Goal: Task Accomplishment & Management: Complete application form

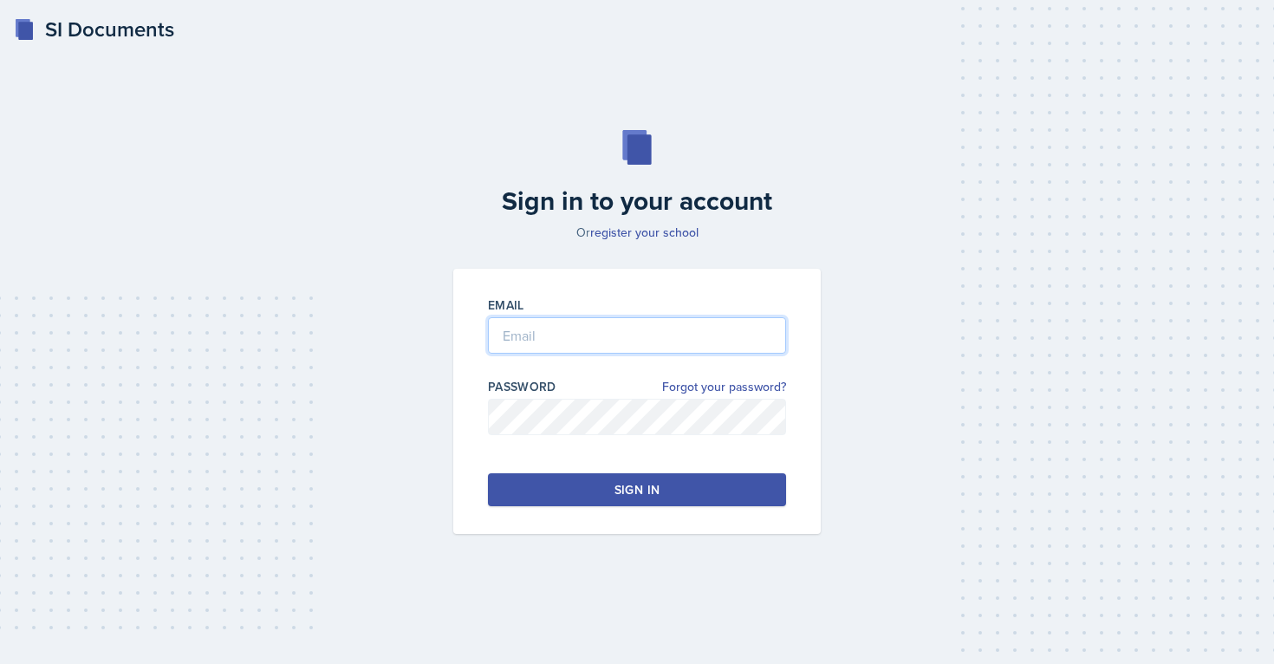
type input "[EMAIL_ADDRESS][PERSON_NAME][DOMAIN_NAME]"
click at [635, 493] on div "Sign in" at bounding box center [636, 489] width 45 height 17
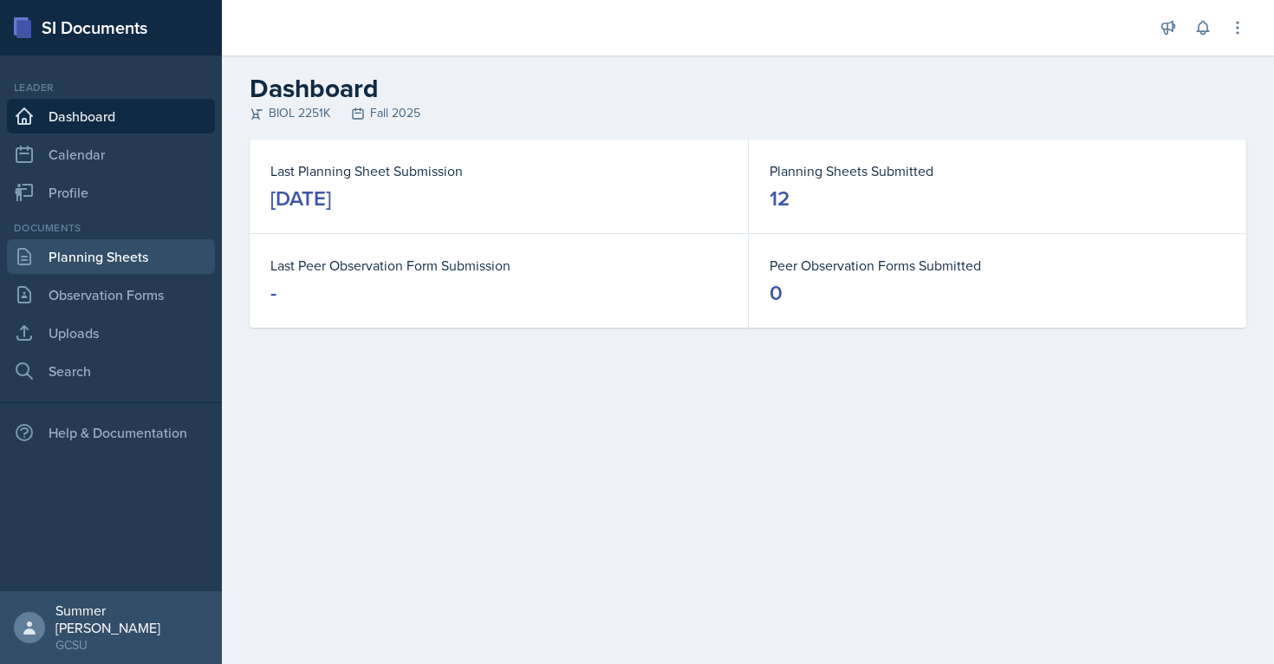
click at [123, 263] on link "Planning Sheets" at bounding box center [111, 256] width 208 height 35
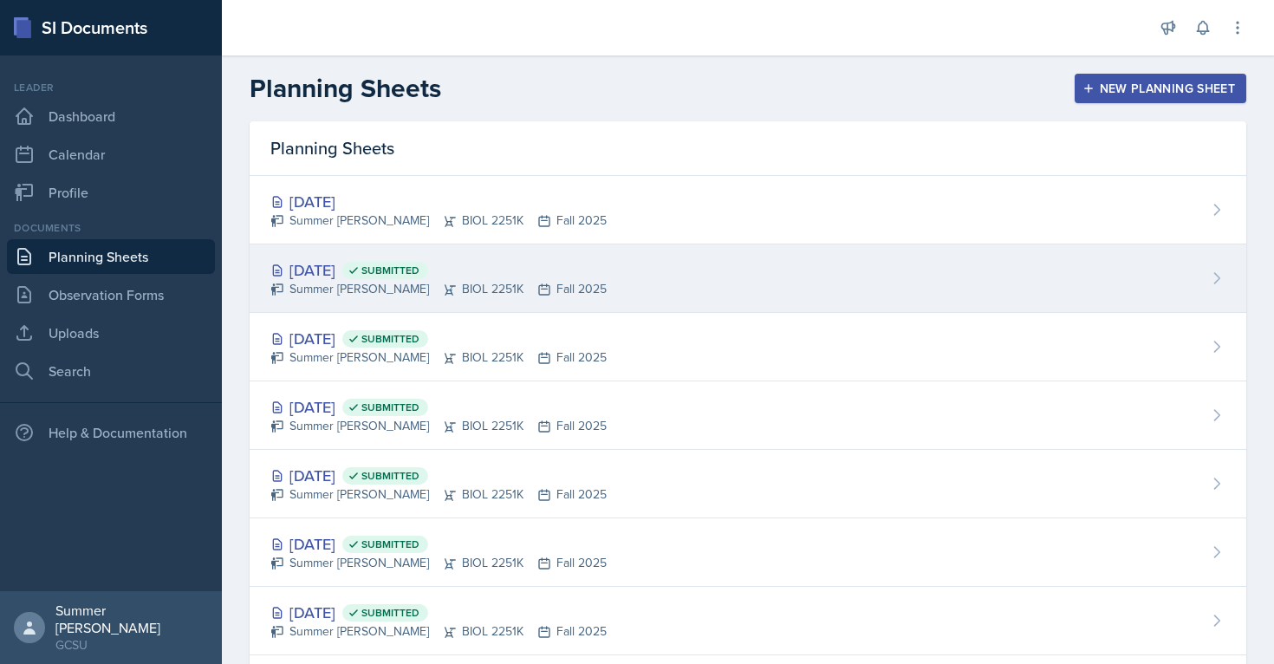
click at [371, 259] on div "[DATE] Submitted" at bounding box center [438, 269] width 336 height 23
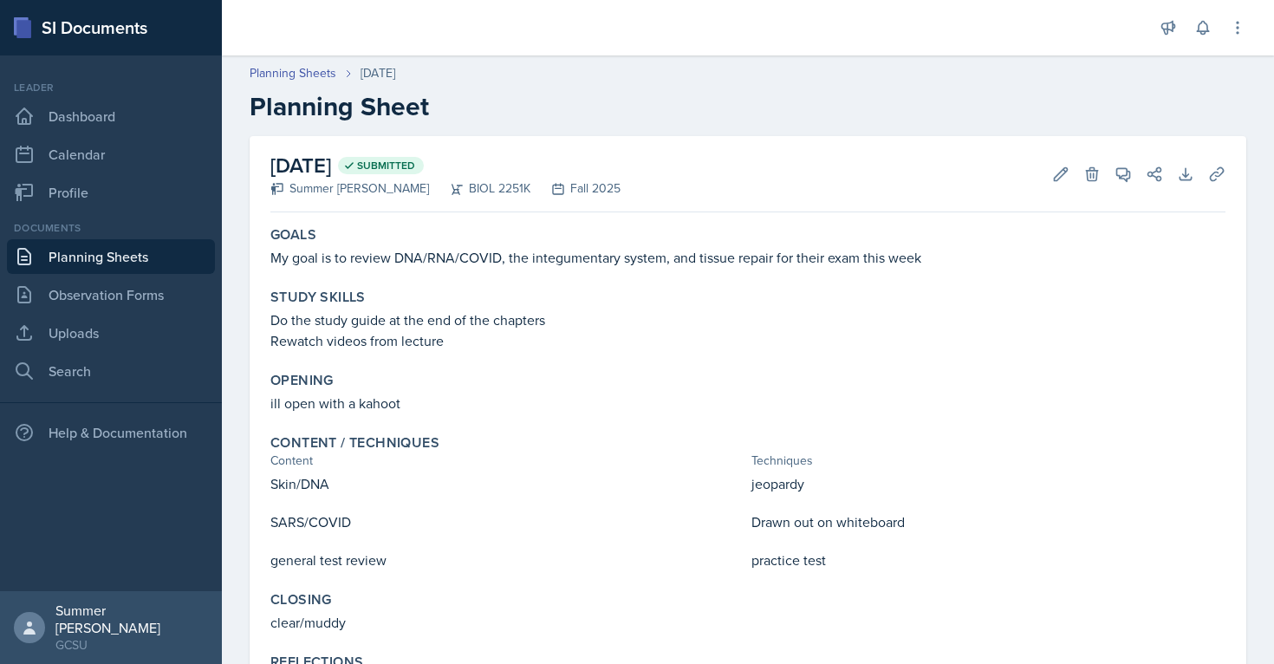
scroll to position [80, 0]
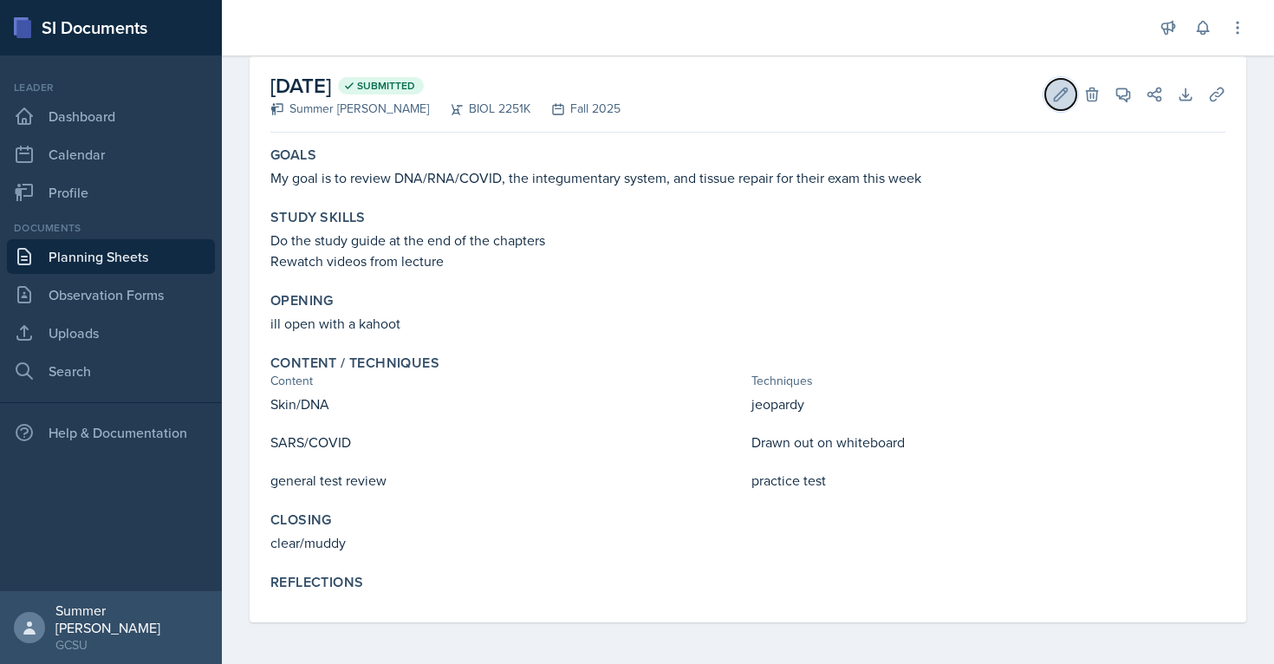
click at [716, 99] on icon at bounding box center [1060, 94] width 13 height 13
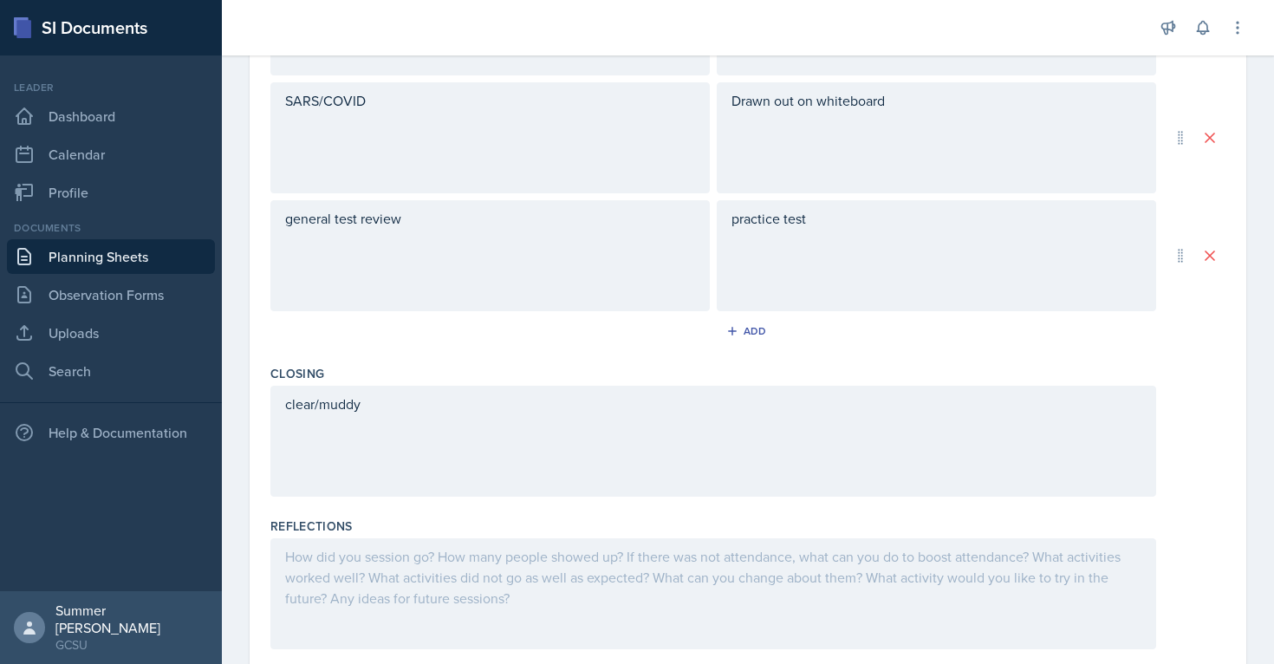
scroll to position [748, 0]
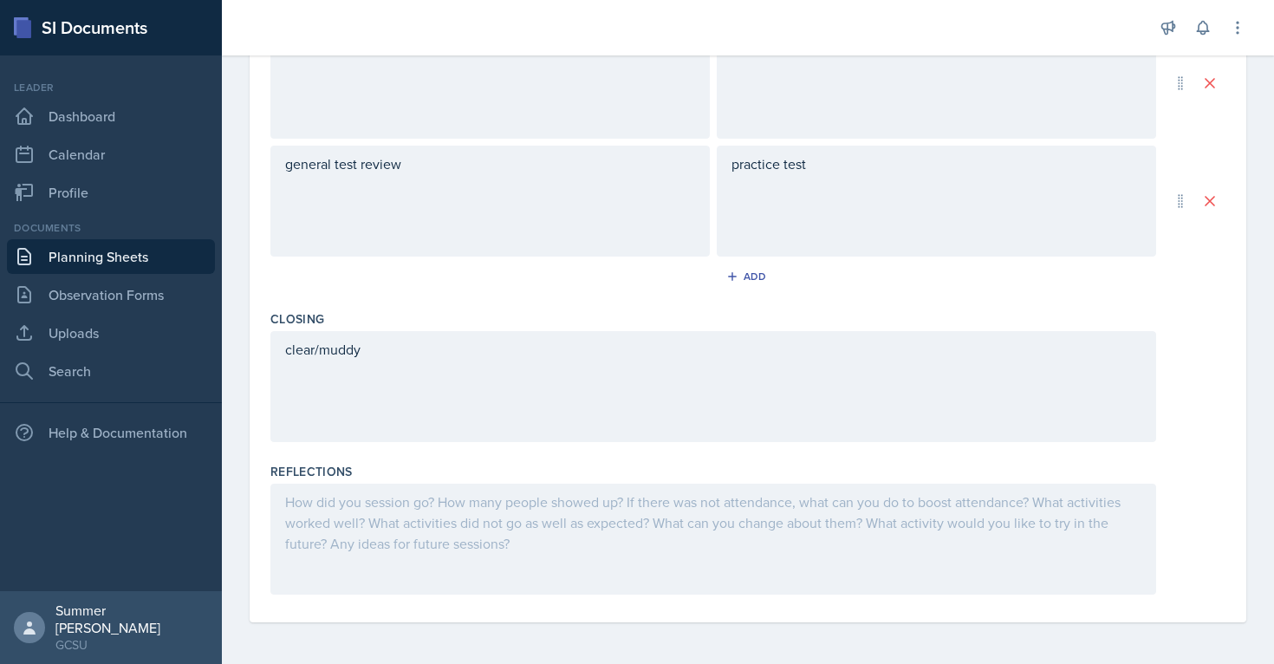
click at [361, 574] on div at bounding box center [713, 538] width 886 height 111
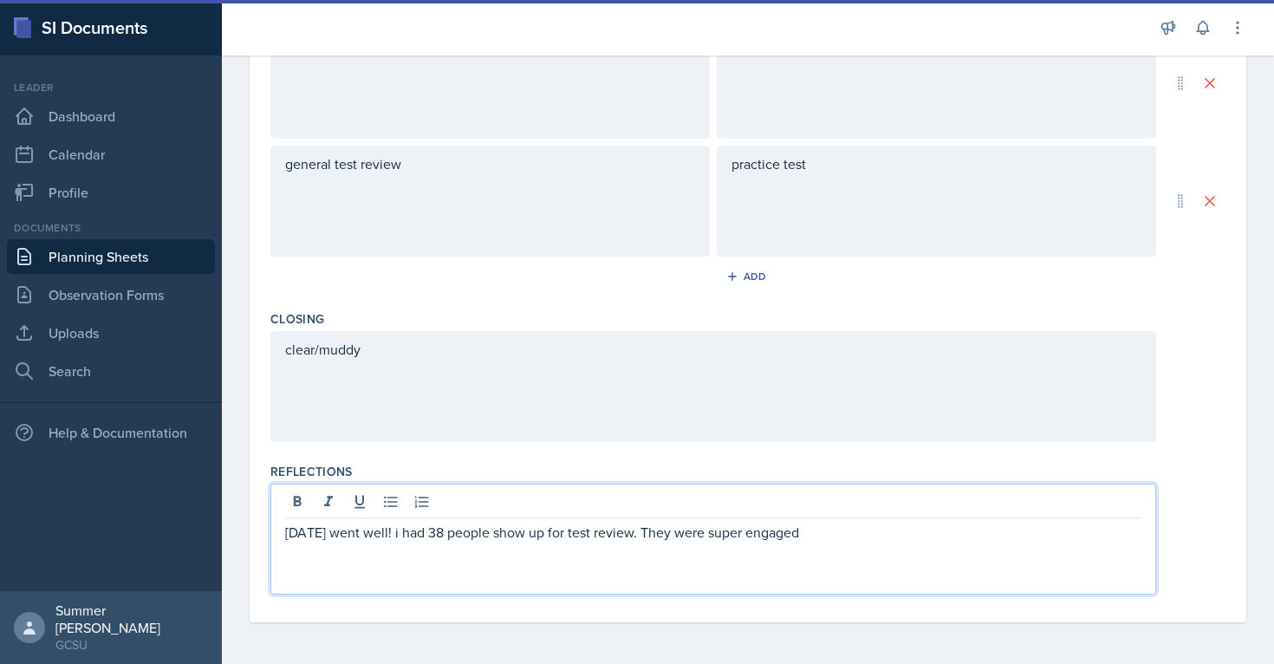
scroll to position [0, 0]
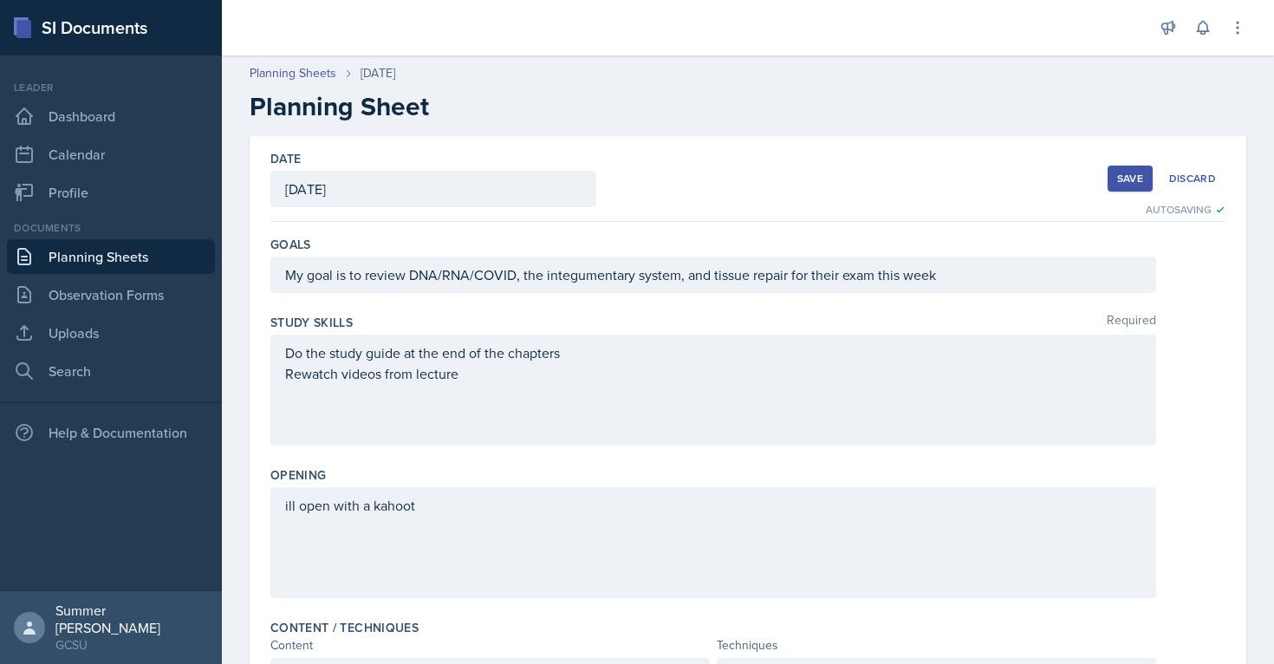
click at [716, 175] on button "Save" at bounding box center [1129, 178] width 45 height 26
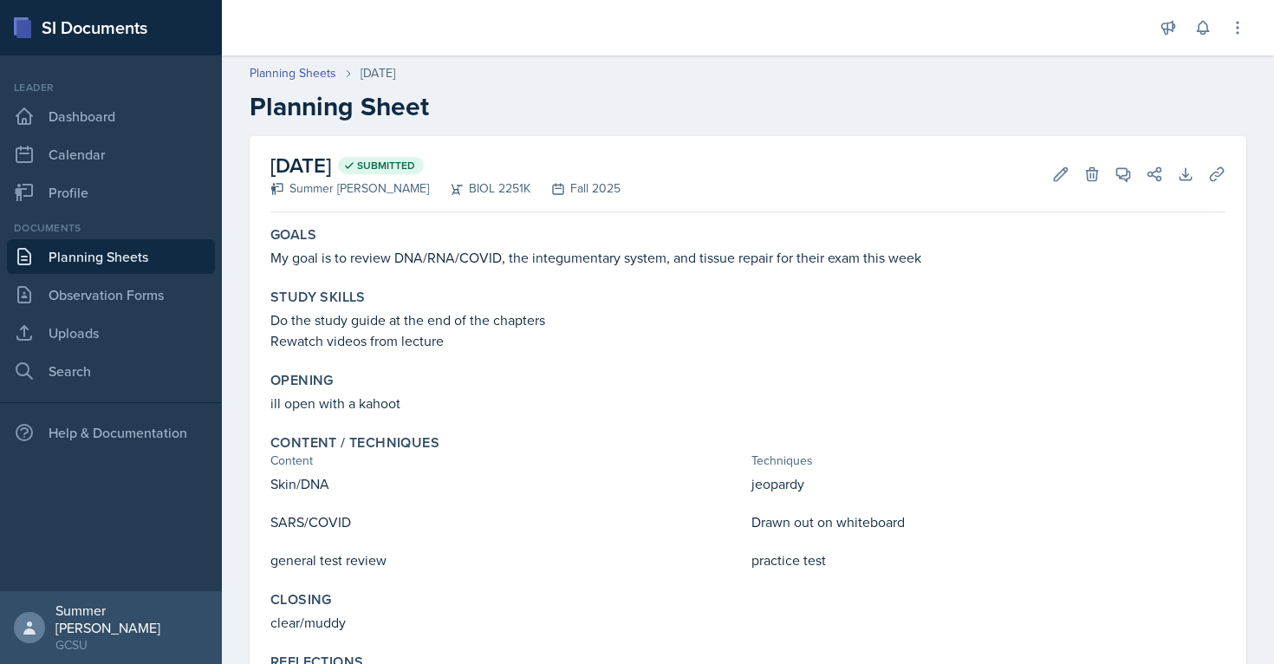
scroll to position [101, 0]
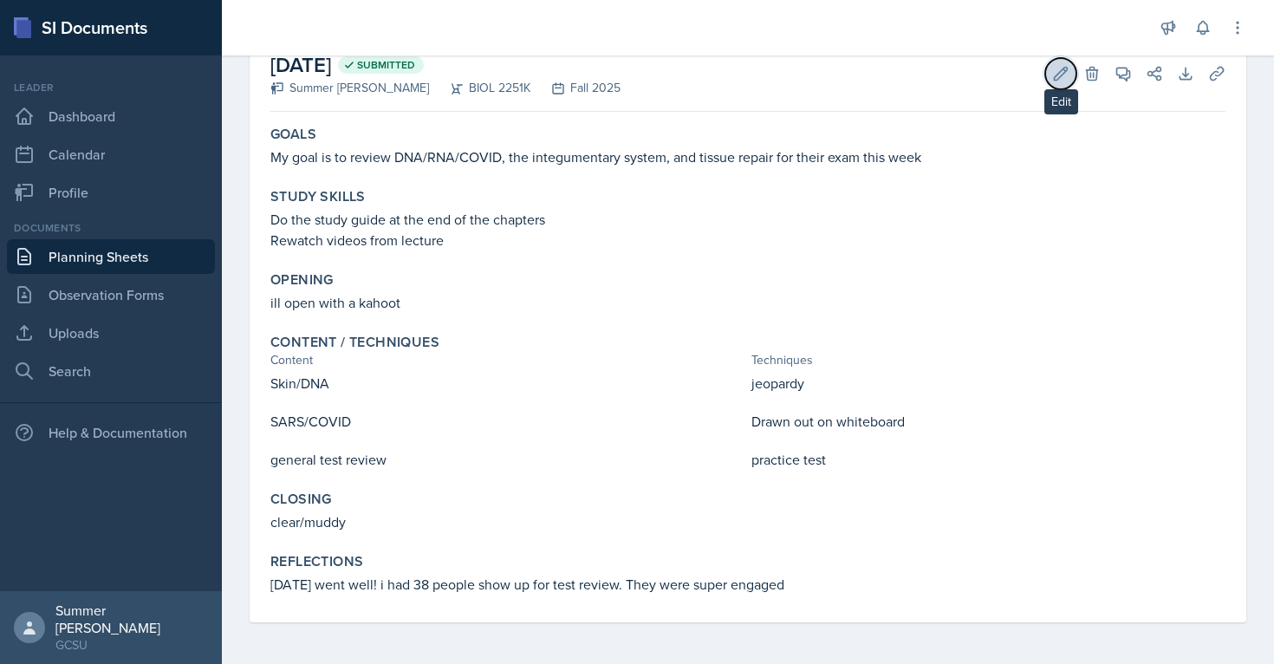
click at [716, 67] on icon at bounding box center [1060, 73] width 13 height 13
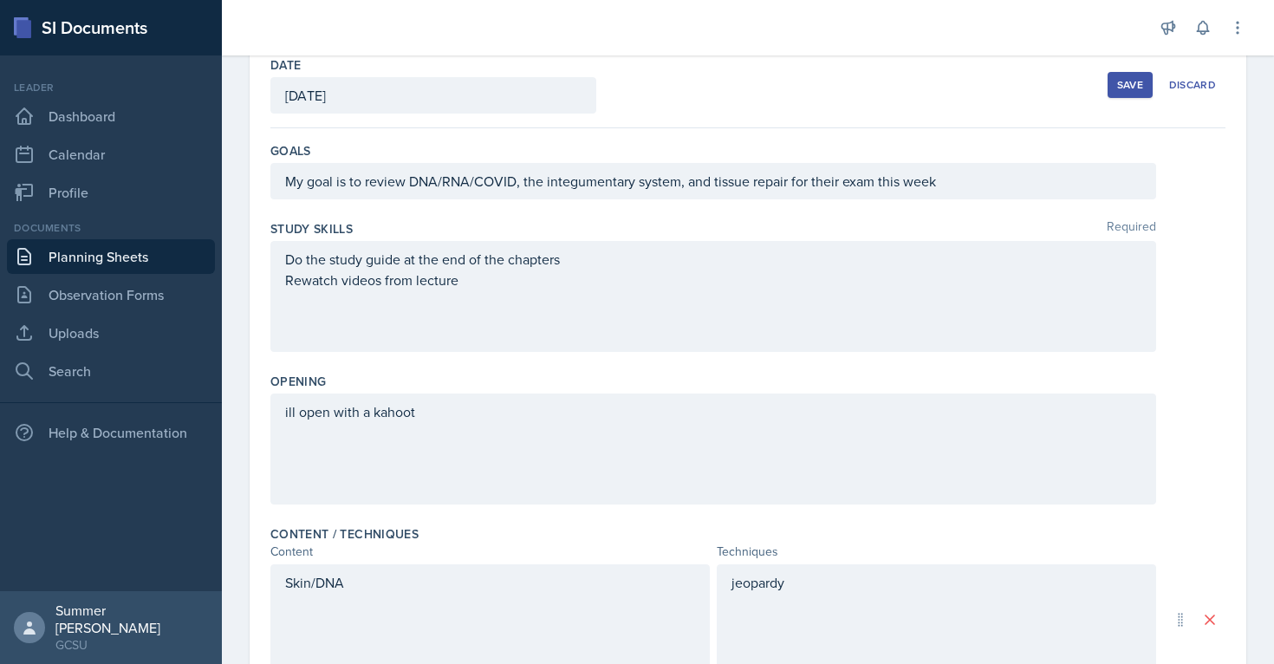
scroll to position [748, 0]
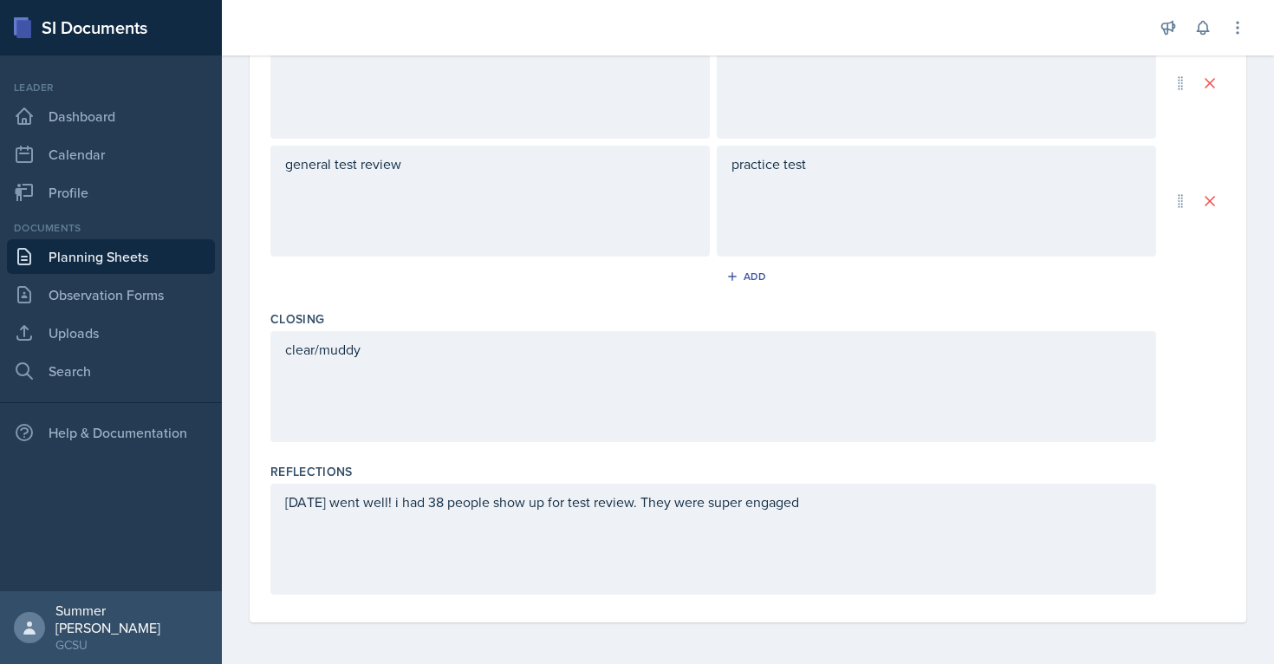
click at [716, 506] on div "[DATE] went well! i had 38 people show up for test review. They were super enga…" at bounding box center [713, 538] width 886 height 111
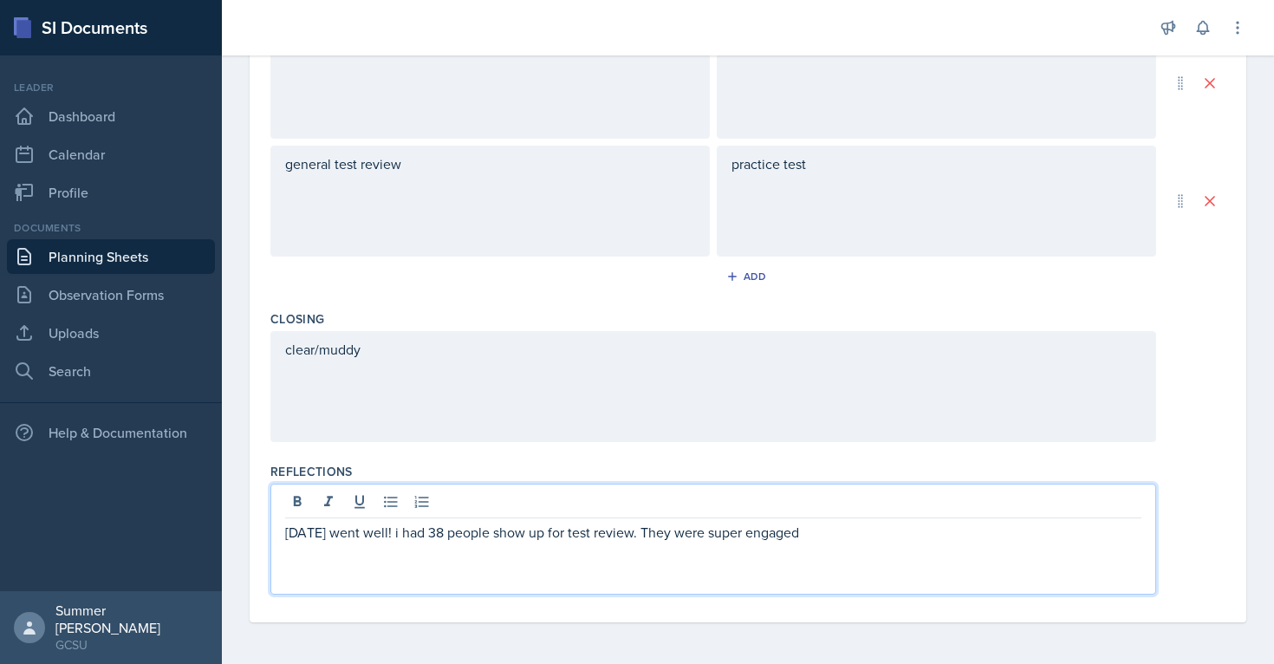
click at [716, 538] on p "[DATE] went well! i had 38 people show up for test review. They were super enga…" at bounding box center [713, 532] width 856 height 21
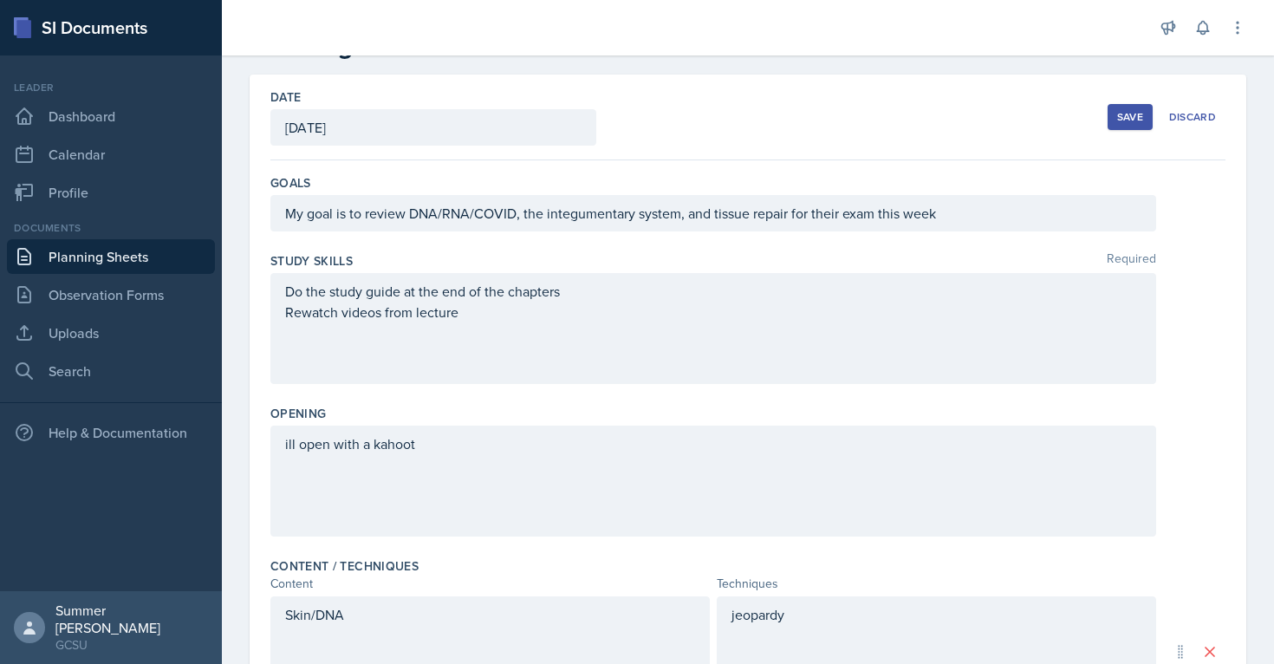
scroll to position [0, 0]
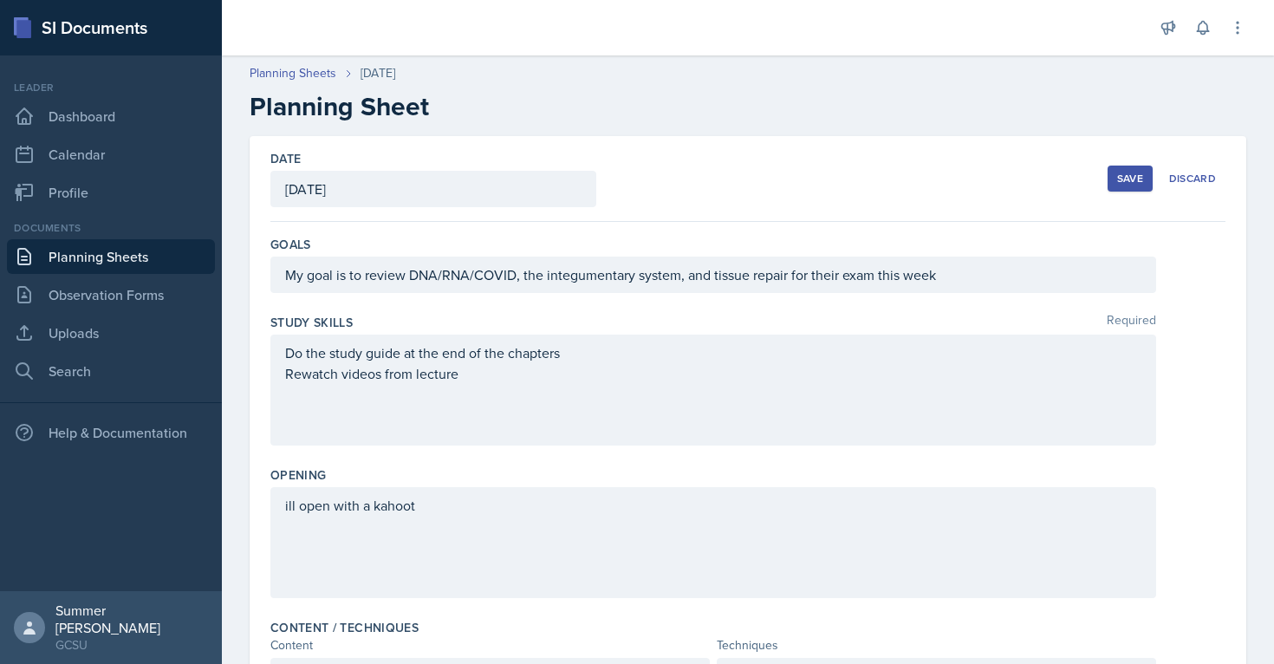
click at [716, 168] on button "Save" at bounding box center [1129, 178] width 45 height 26
